Goal: Check status: Check status

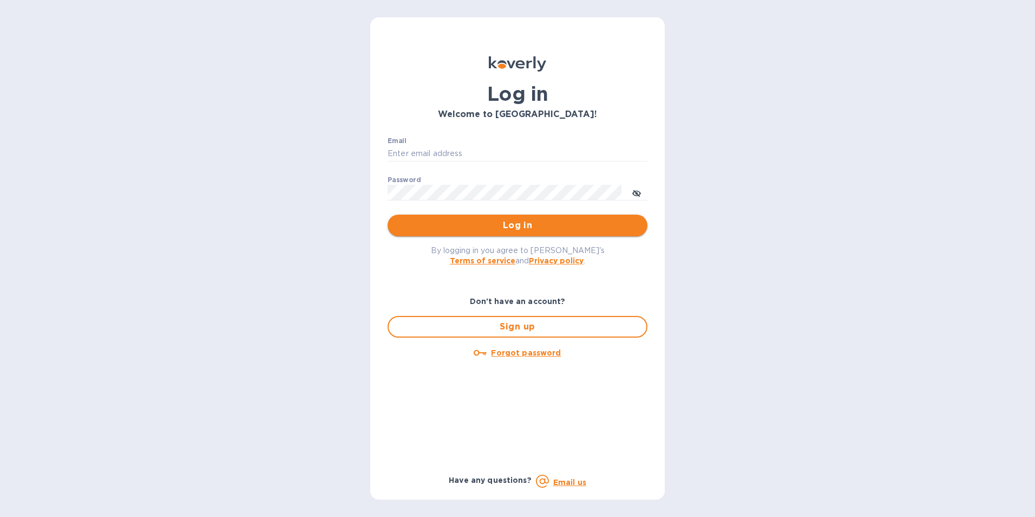
type input "[EMAIL_ADDRESS][PERSON_NAME][DOMAIN_NAME]"
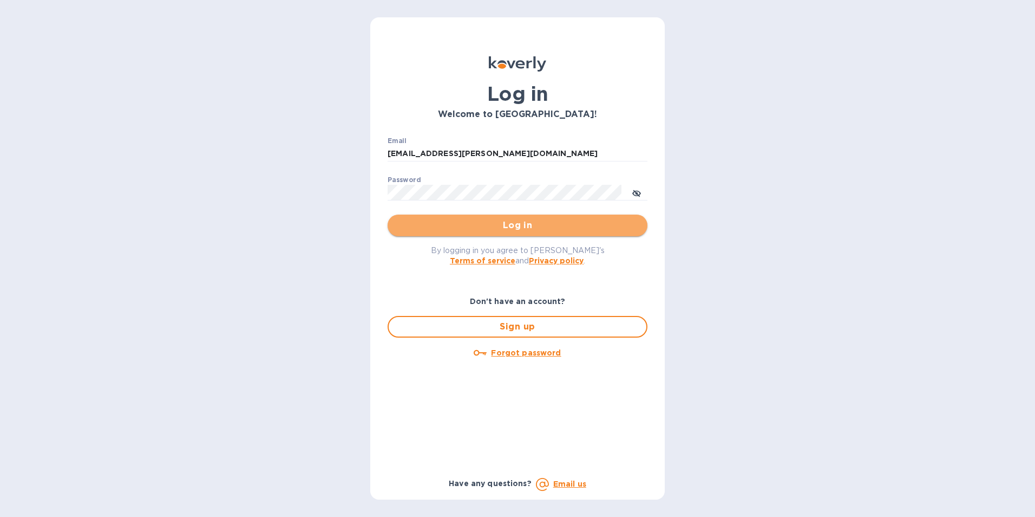
click at [520, 224] on span "Log in" at bounding box center [517, 225] width 243 height 13
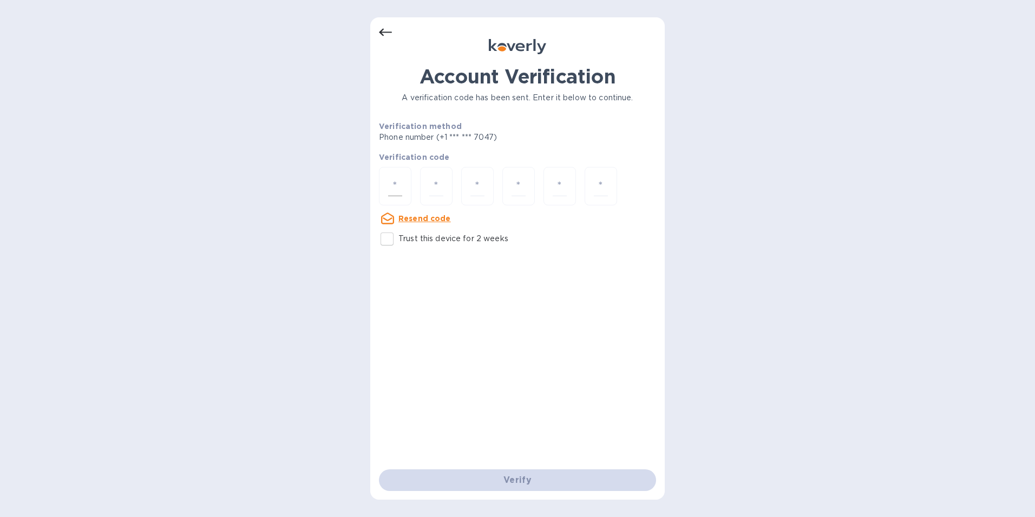
click at [394, 183] on input "number" at bounding box center [395, 186] width 14 height 20
type input "3"
type input "2"
type input "7"
type input "2"
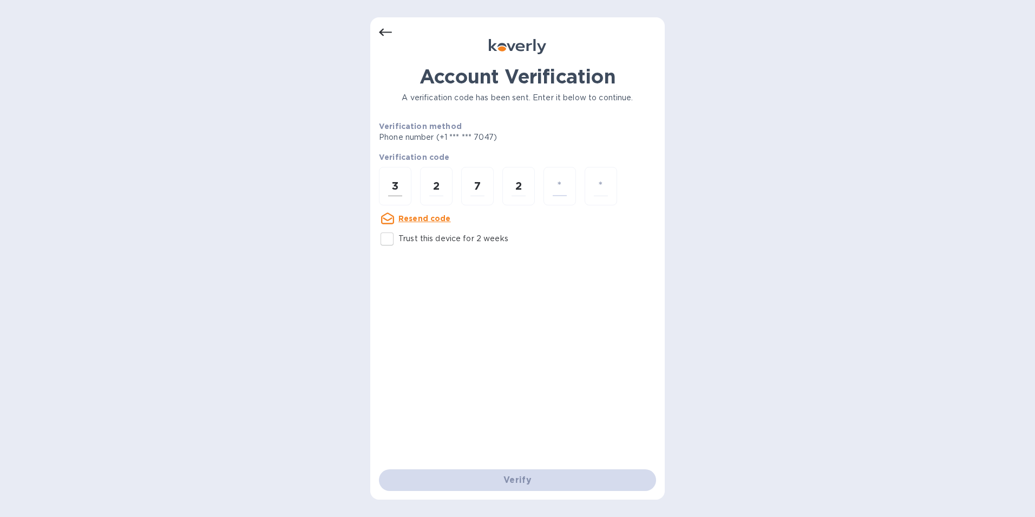
type input "7"
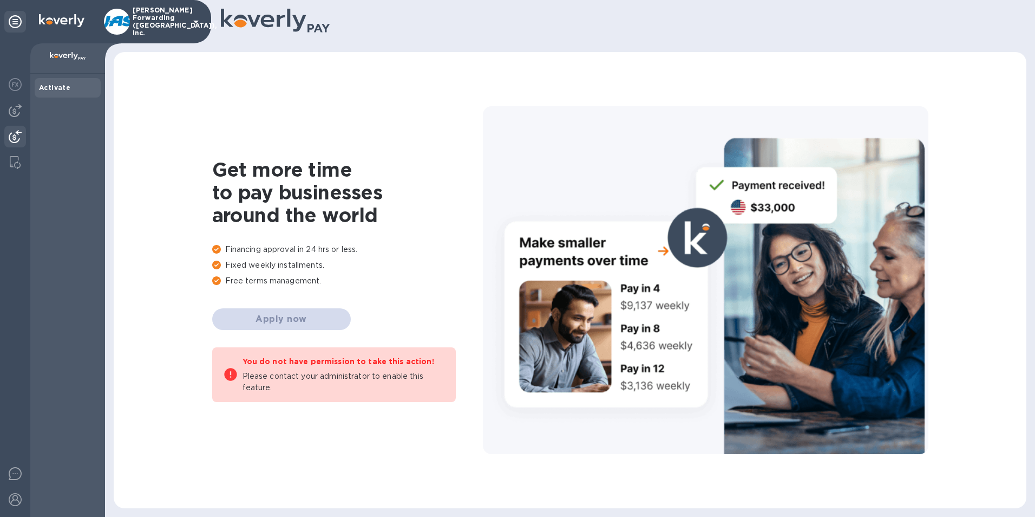
click at [12, 134] on img at bounding box center [15, 136] width 13 height 13
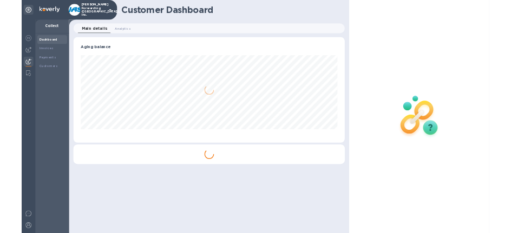
scroll to position [234, 601]
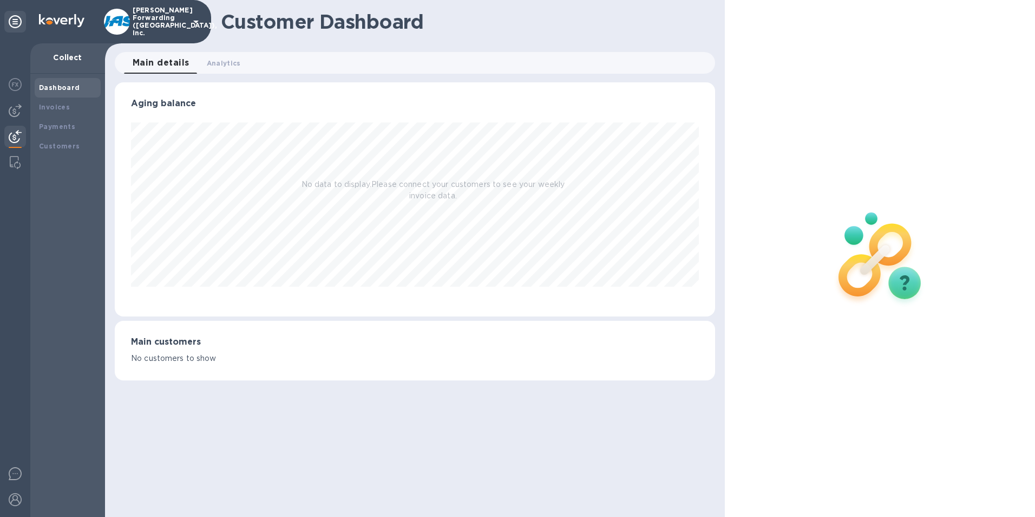
click at [979, 108] on div at bounding box center [880, 258] width 310 height 517
click at [55, 122] on b "Payments" at bounding box center [57, 126] width 36 height 8
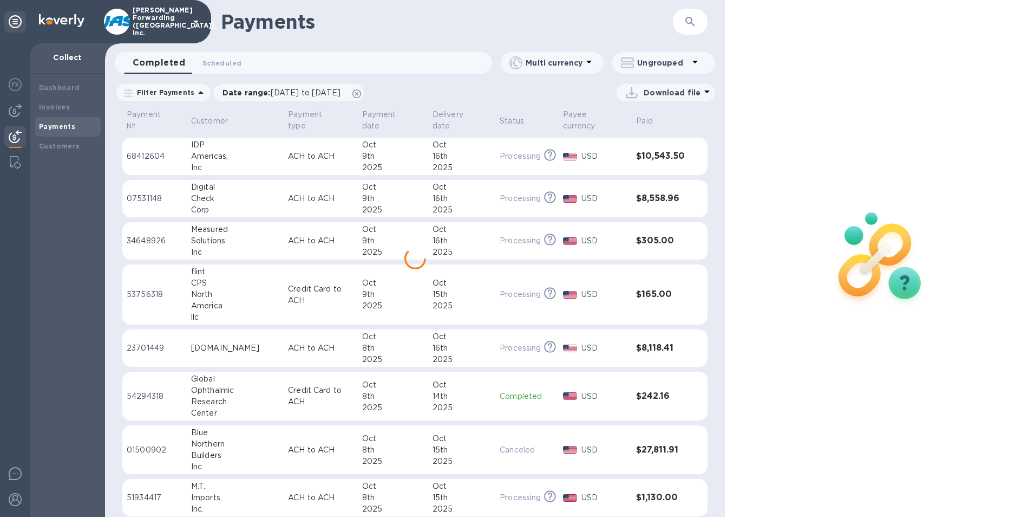
scroll to position [572, 0]
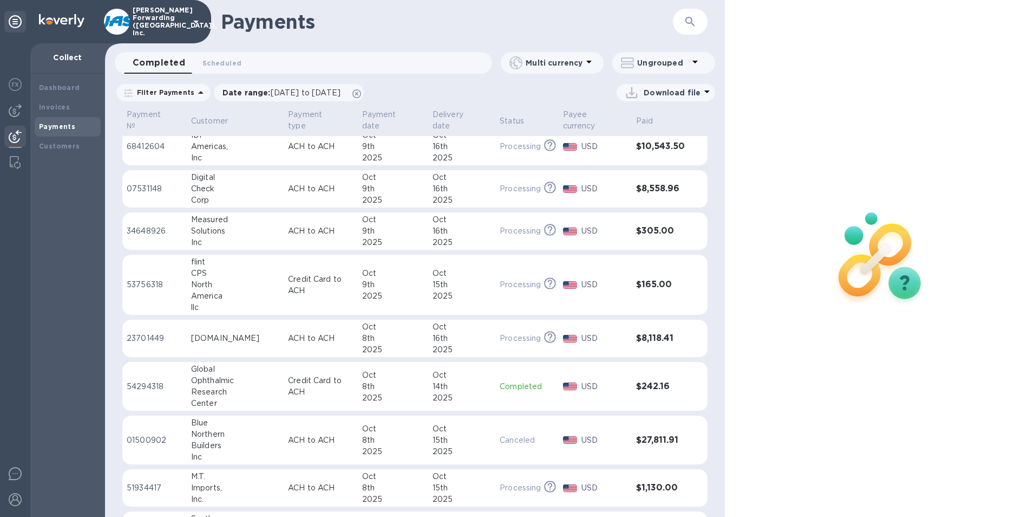
click at [693, 19] on icon "button" at bounding box center [690, 21] width 13 height 13
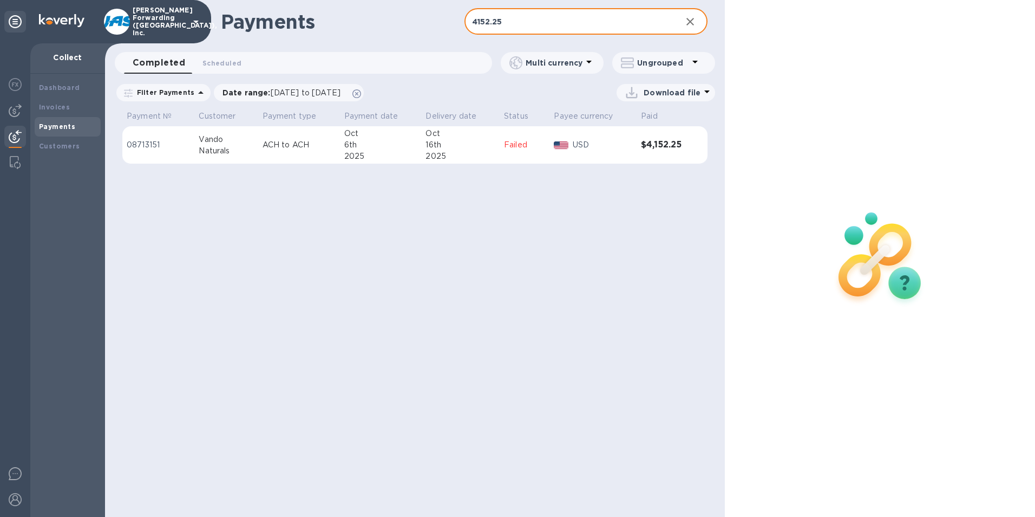
type input "4152.25"
